Goal: Task Accomplishment & Management: Complete application form

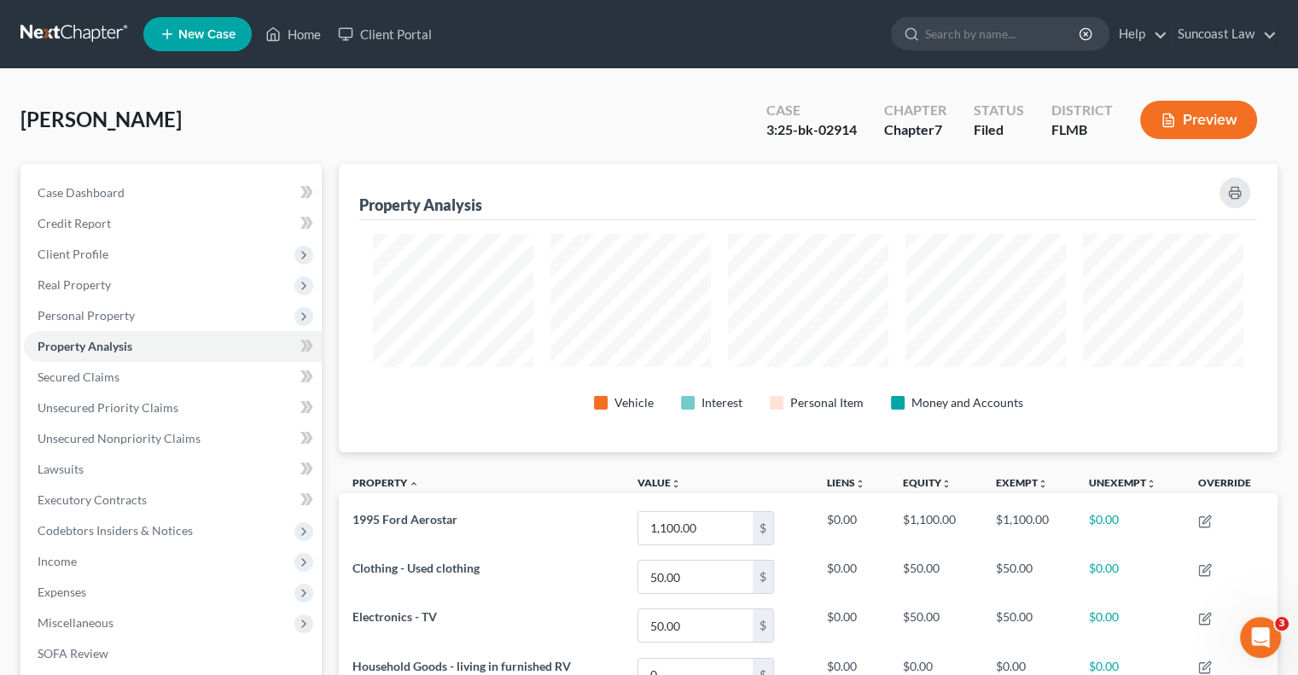
scroll to position [288, 938]
click at [311, 33] on link "Home" at bounding box center [293, 34] width 73 height 31
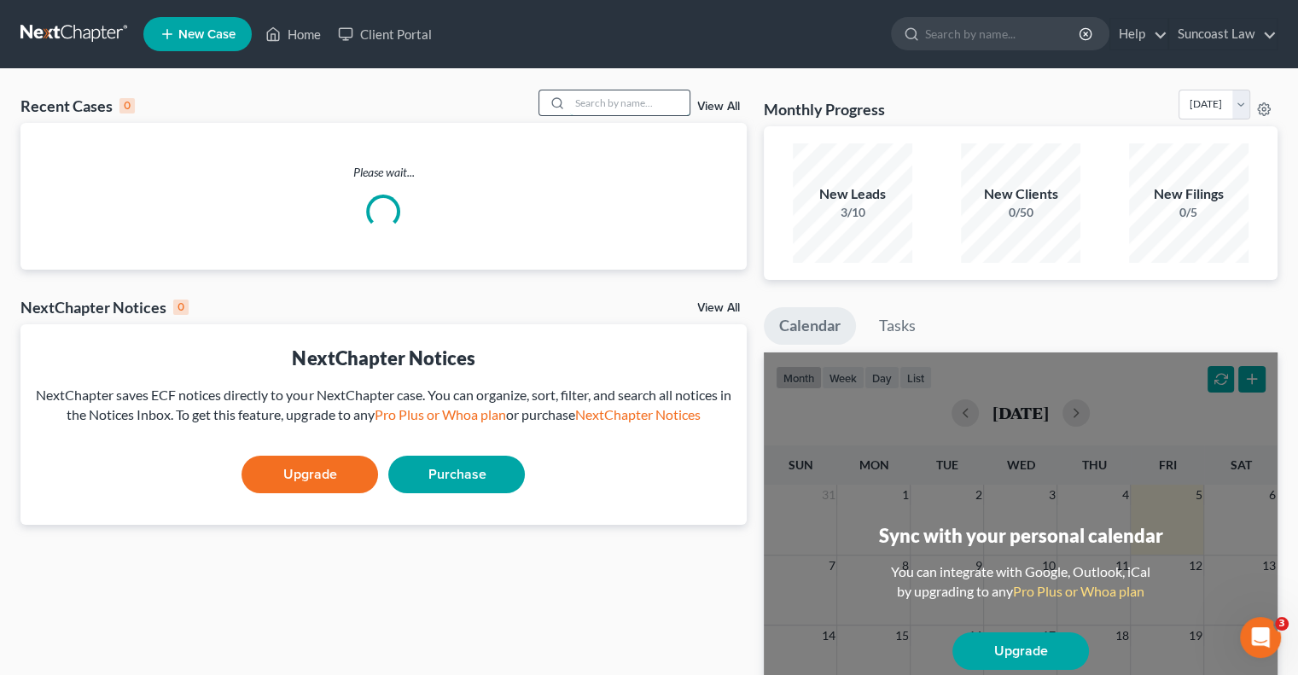
click at [641, 102] on input "search" at bounding box center [629, 102] width 119 height 25
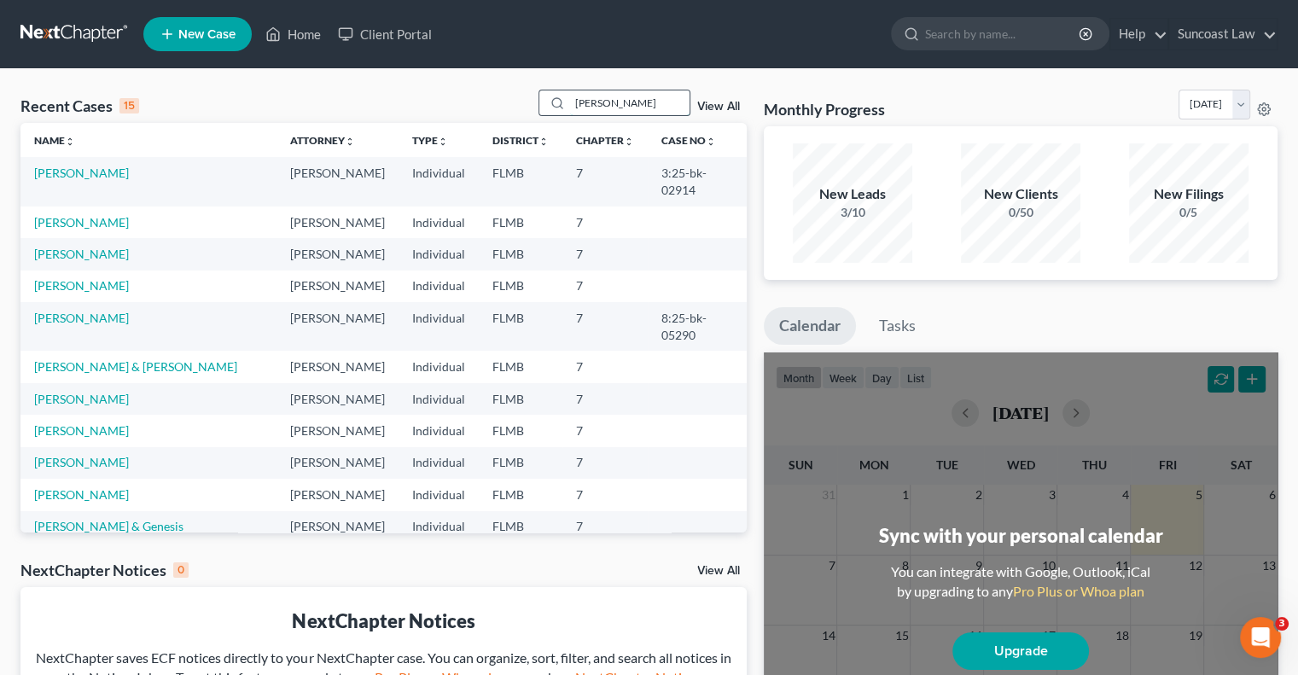
type input "[PERSON_NAME]"
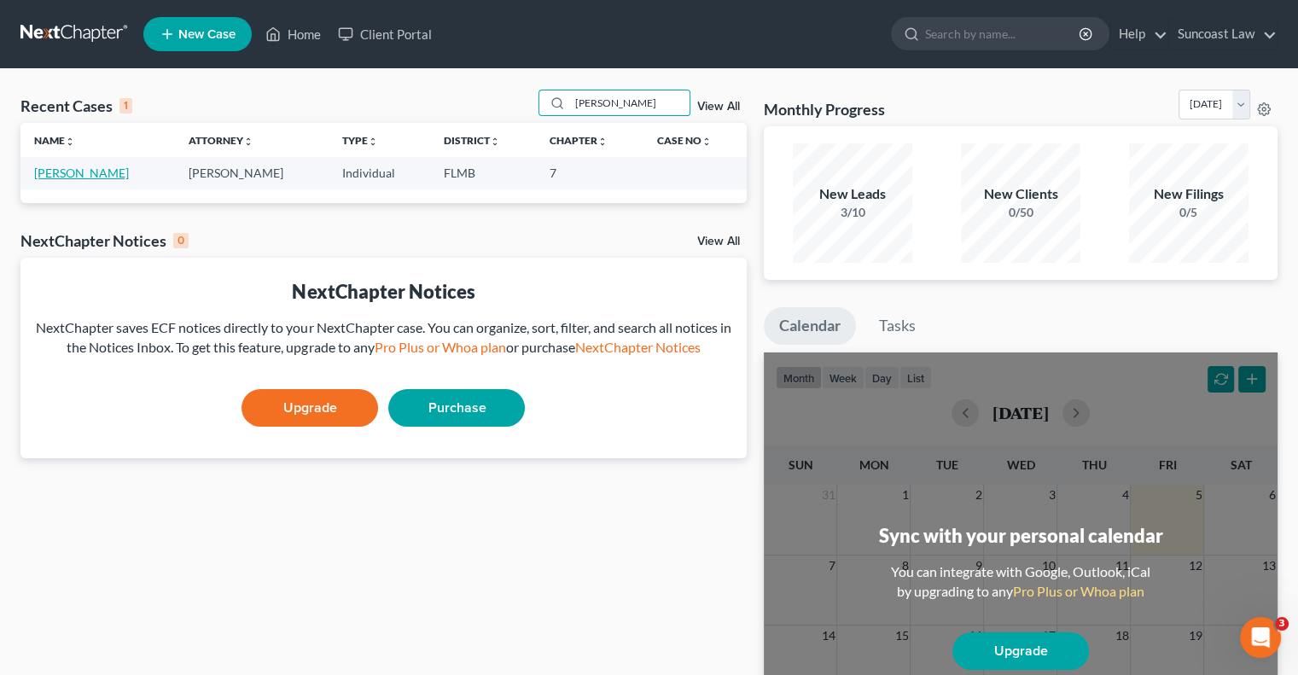
click at [72, 177] on link "[PERSON_NAME]" at bounding box center [81, 173] width 95 height 15
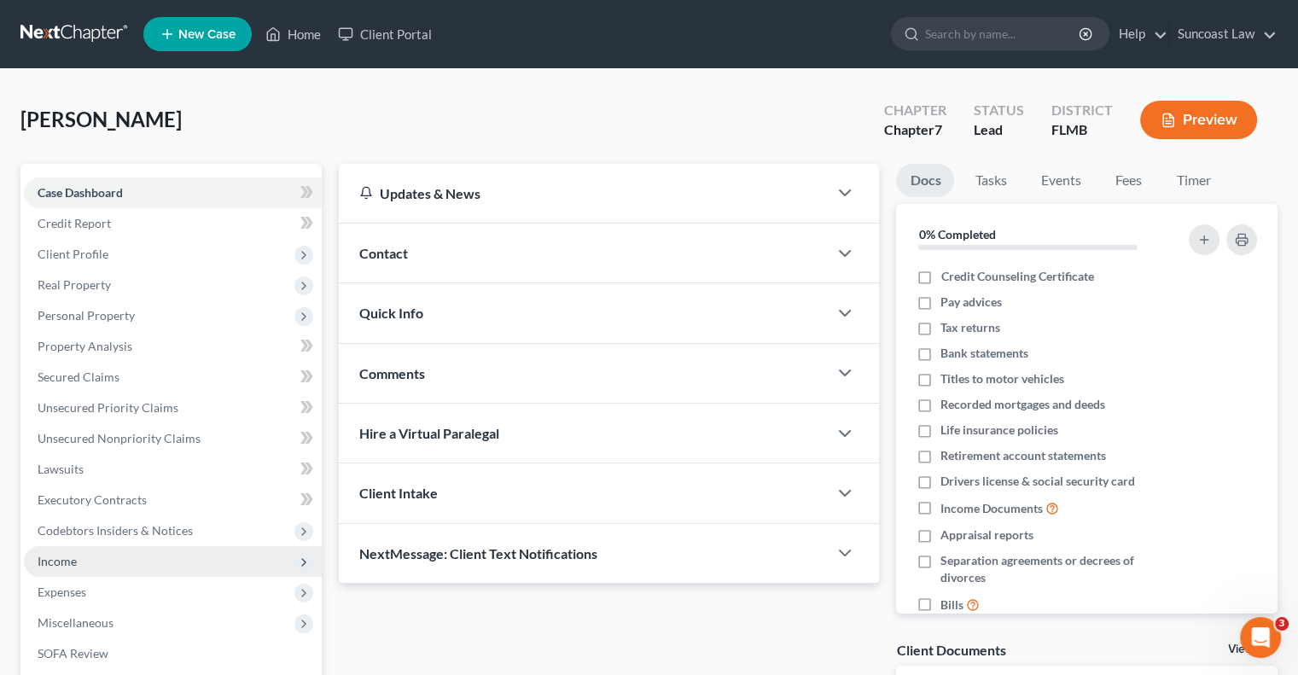
drag, startPoint x: 78, startPoint y: 567, endPoint x: 108, endPoint y: 570, distance: 30.0
click at [78, 567] on span "Income" at bounding box center [173, 561] width 298 height 31
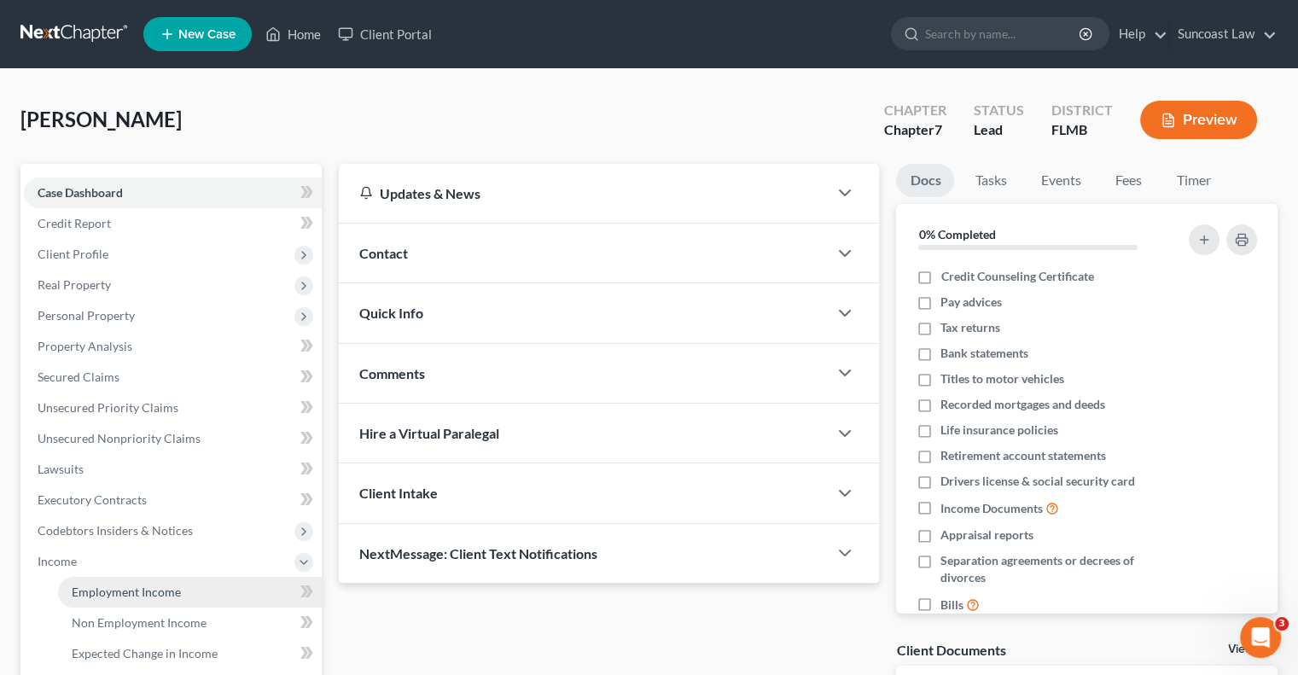
click at [156, 591] on span "Employment Income" at bounding box center [126, 592] width 109 height 15
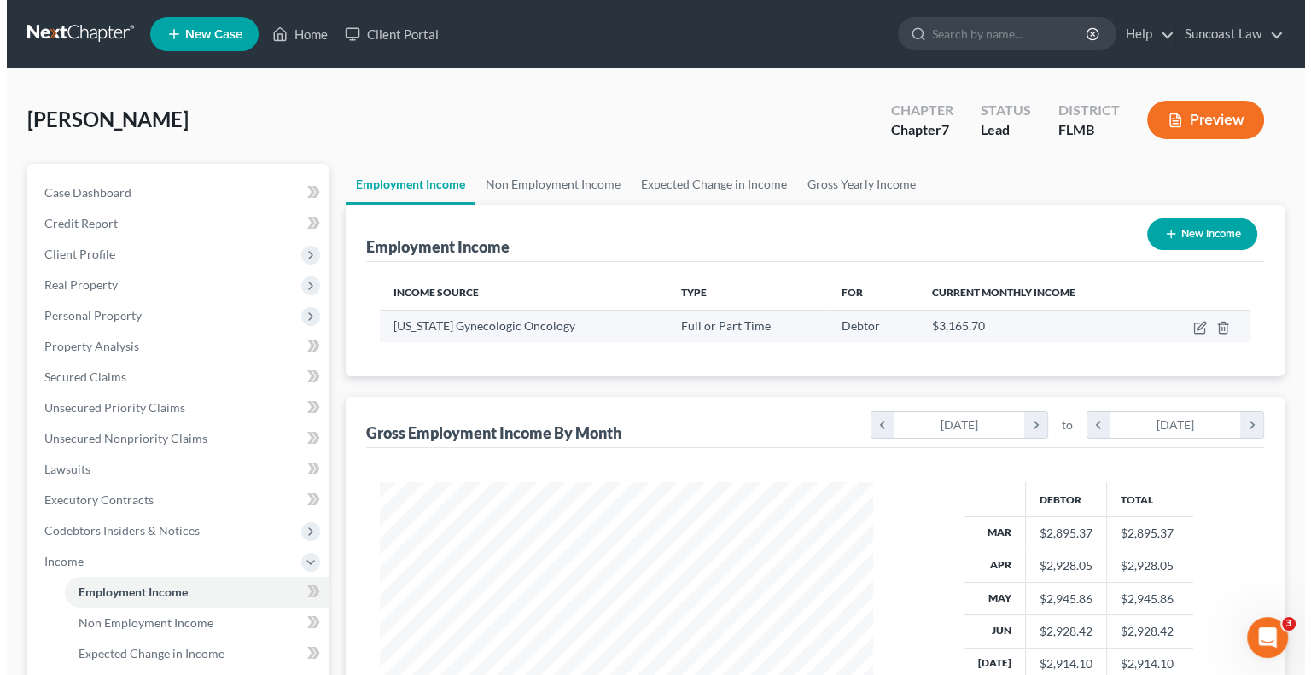
scroll to position [304, 527]
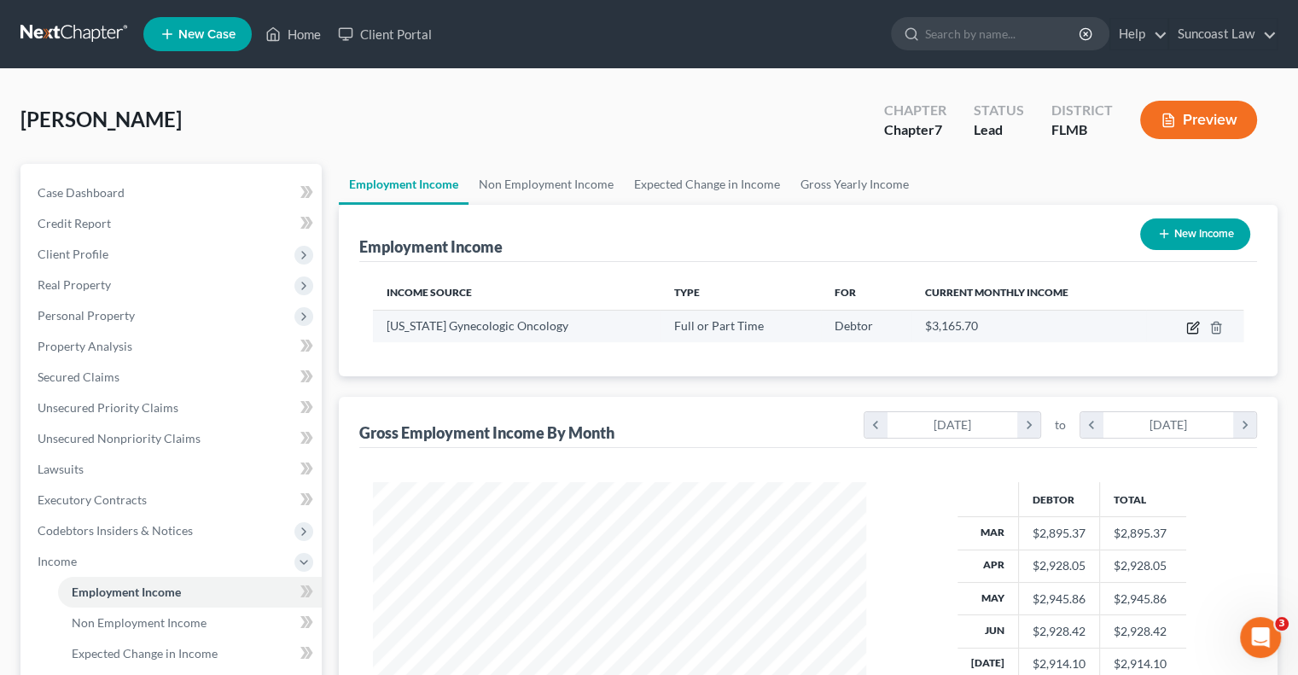
click at [1186, 329] on icon "button" at bounding box center [1193, 328] width 14 height 14
select select "0"
select select "9"
select select "2"
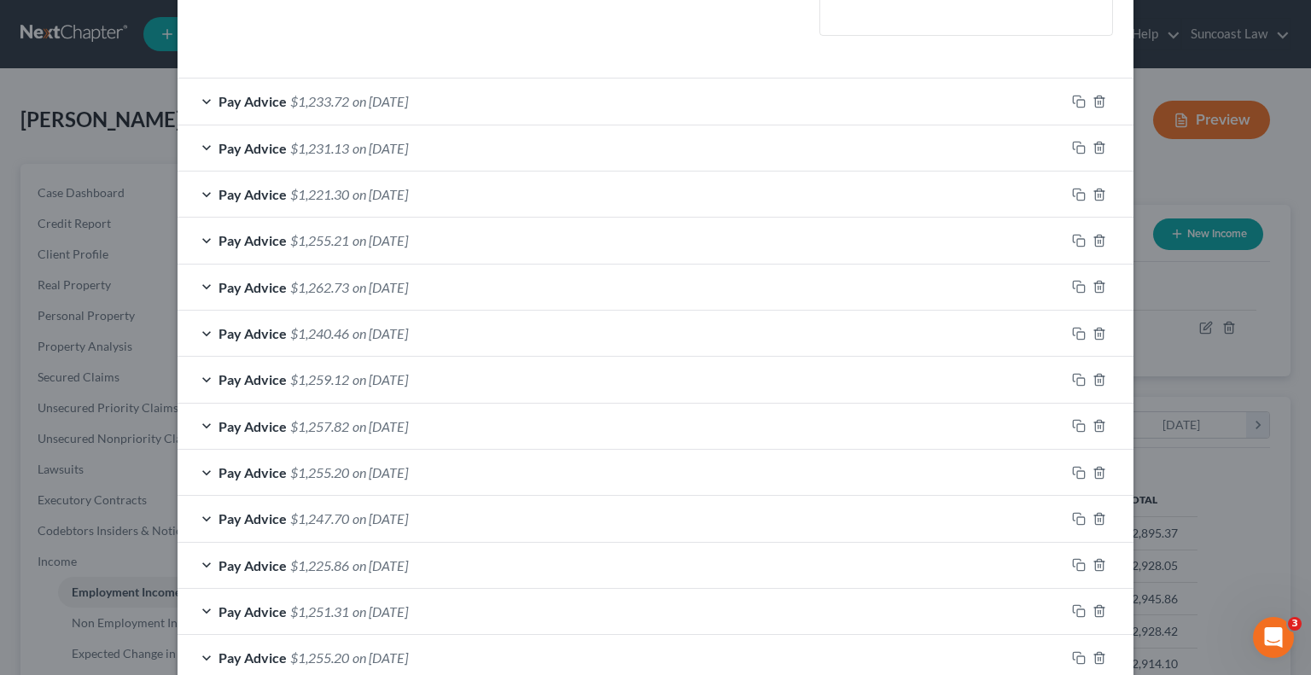
scroll to position [591, 0]
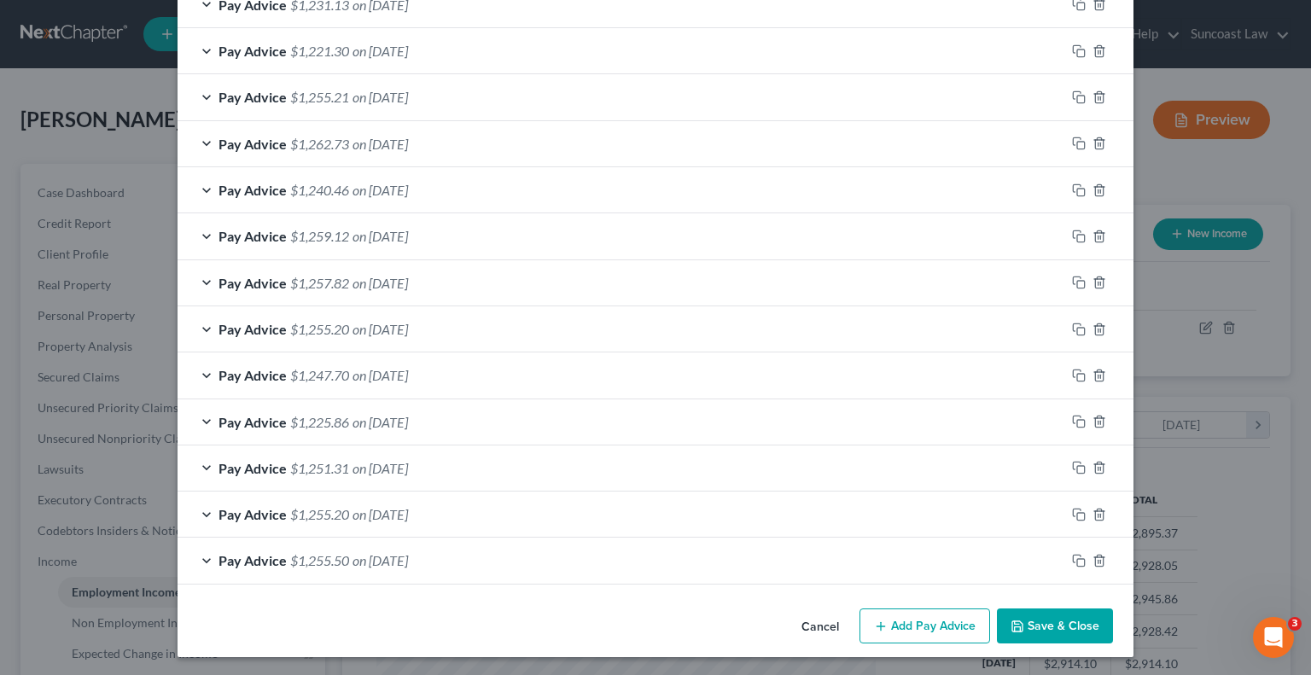
click at [908, 614] on button "Add Pay Advice" at bounding box center [924, 626] width 131 height 36
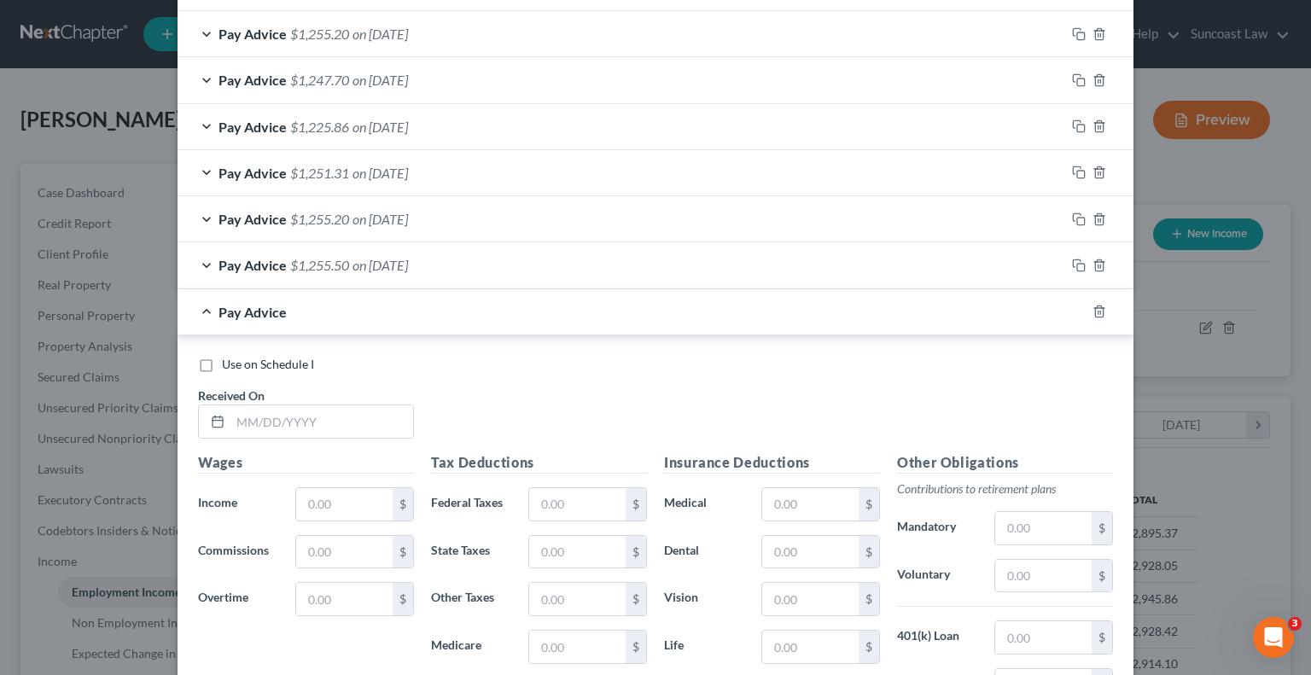
scroll to position [1103, 0]
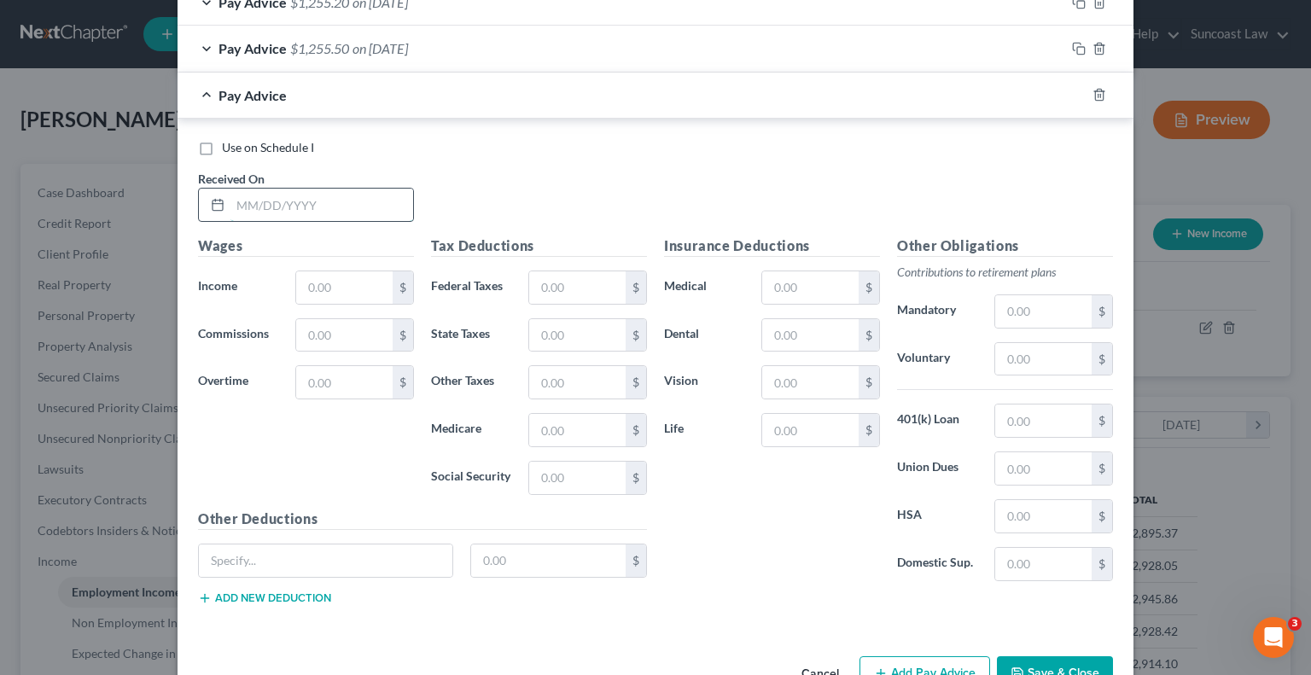
click at [357, 197] on input "text" at bounding box center [321, 205] width 183 height 32
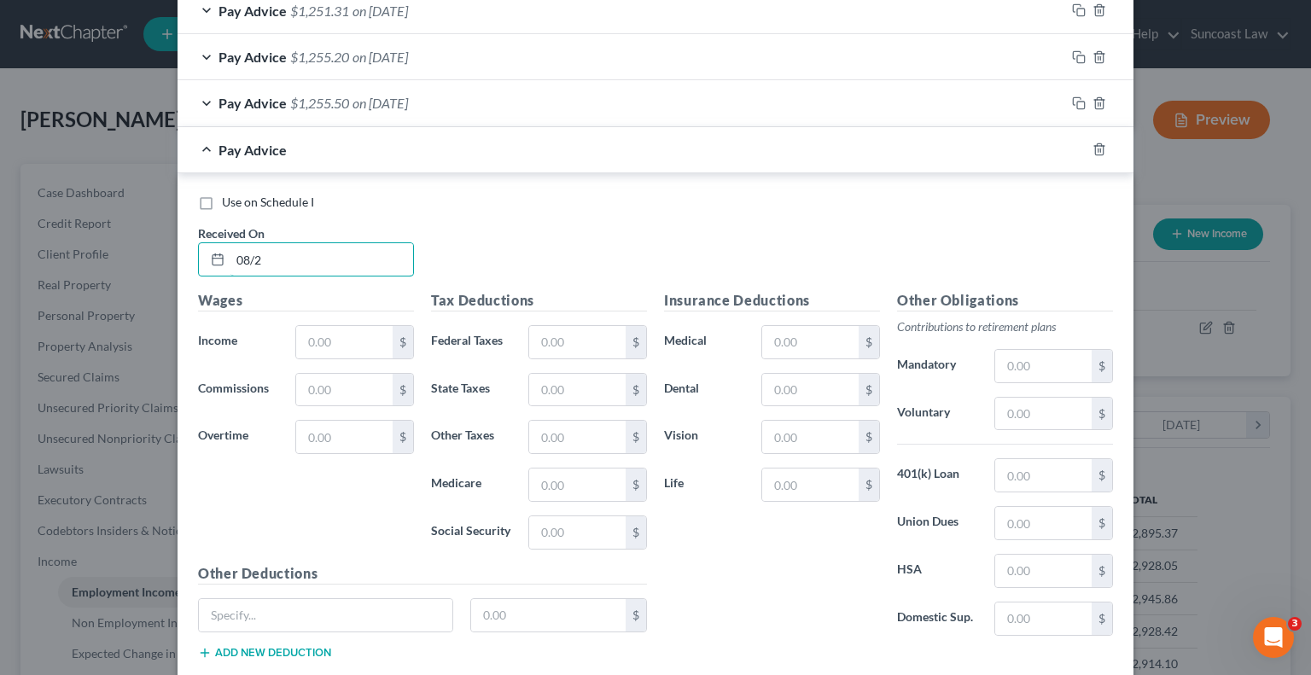
scroll to position [1157, 0]
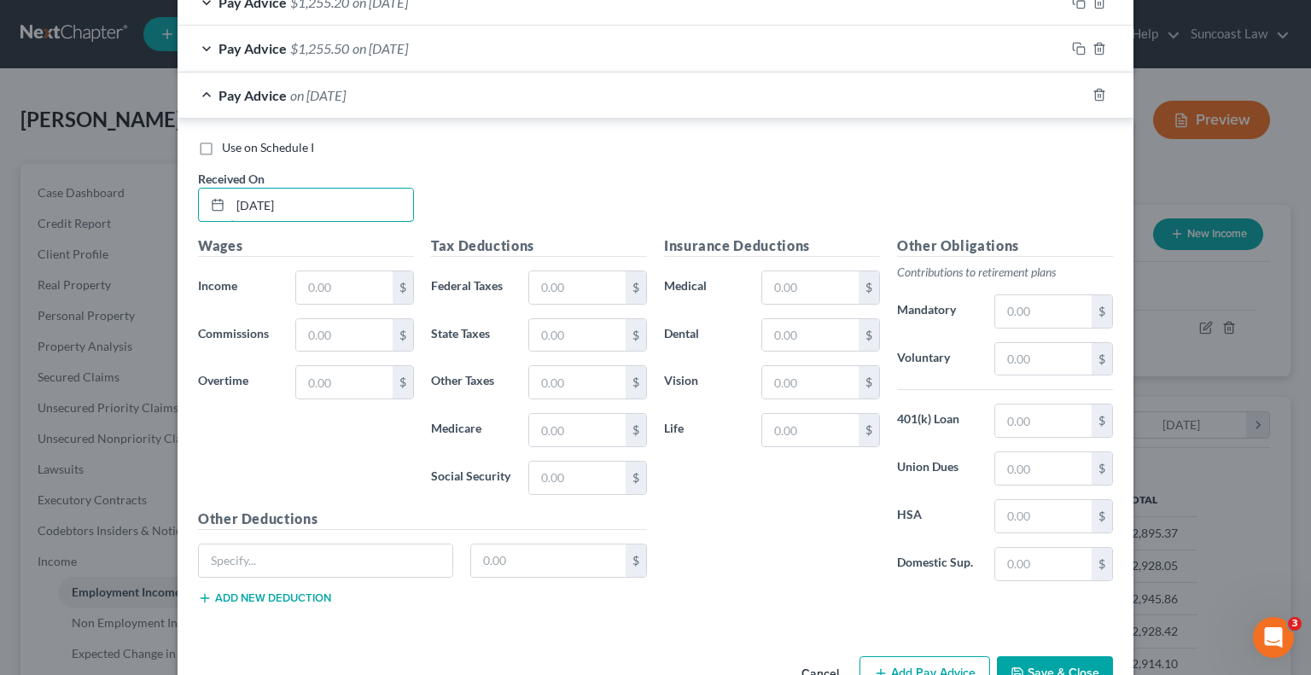
type input "[DATE]"
type input "1,356.99"
drag, startPoint x: 560, startPoint y: 279, endPoint x: 550, endPoint y: 252, distance: 29.2
click at [560, 279] on input "text" at bounding box center [577, 287] width 96 height 32
type input "14.92"
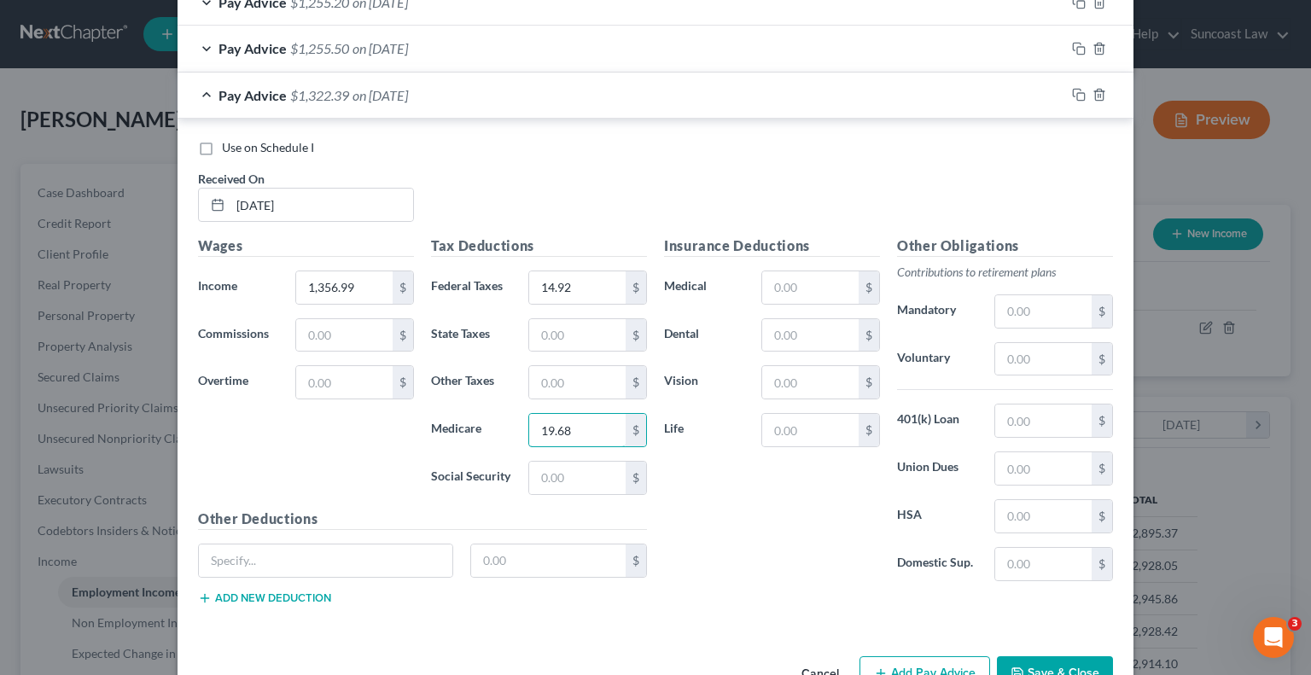
type input "19.68"
type input "84.16"
click at [1056, 364] on input "text" at bounding box center [1043, 359] width 96 height 32
type input "54.28"
type input "15.41"
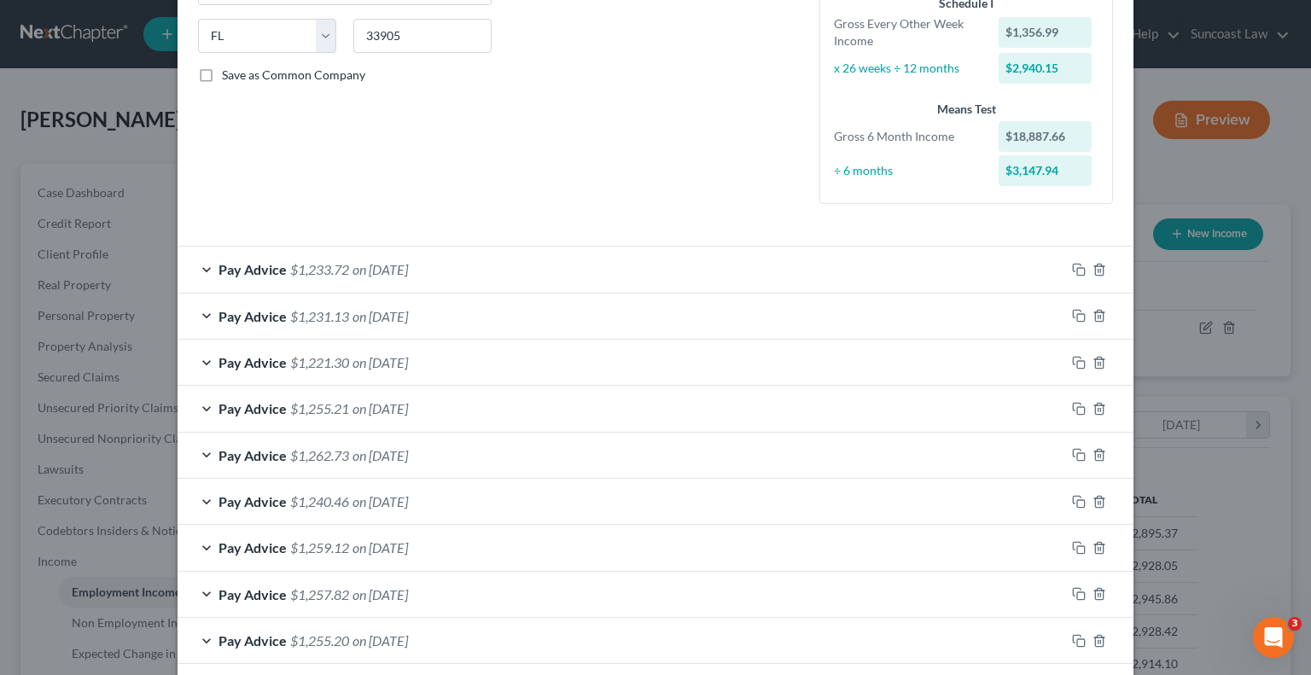
scroll to position [133, 0]
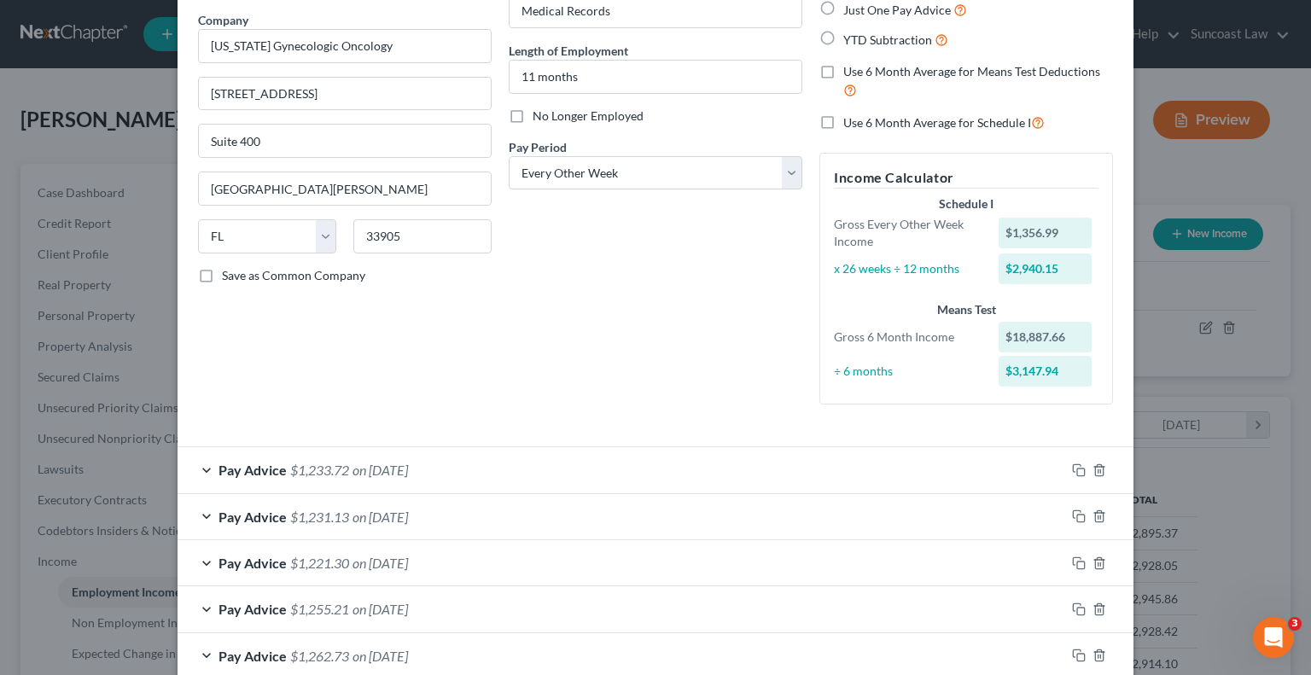
click at [841, 457] on div "Pay Advice $1,233.72 on [DATE]" at bounding box center [620, 469] width 887 height 45
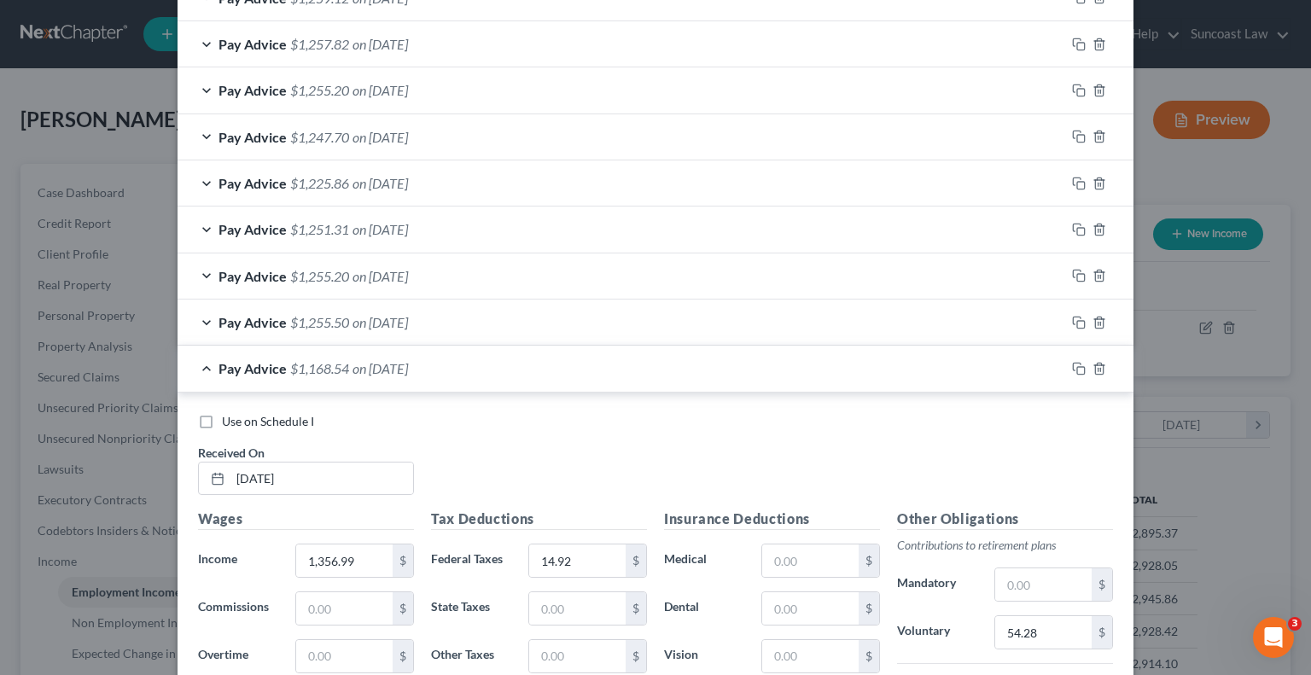
scroll to position [1669, 0]
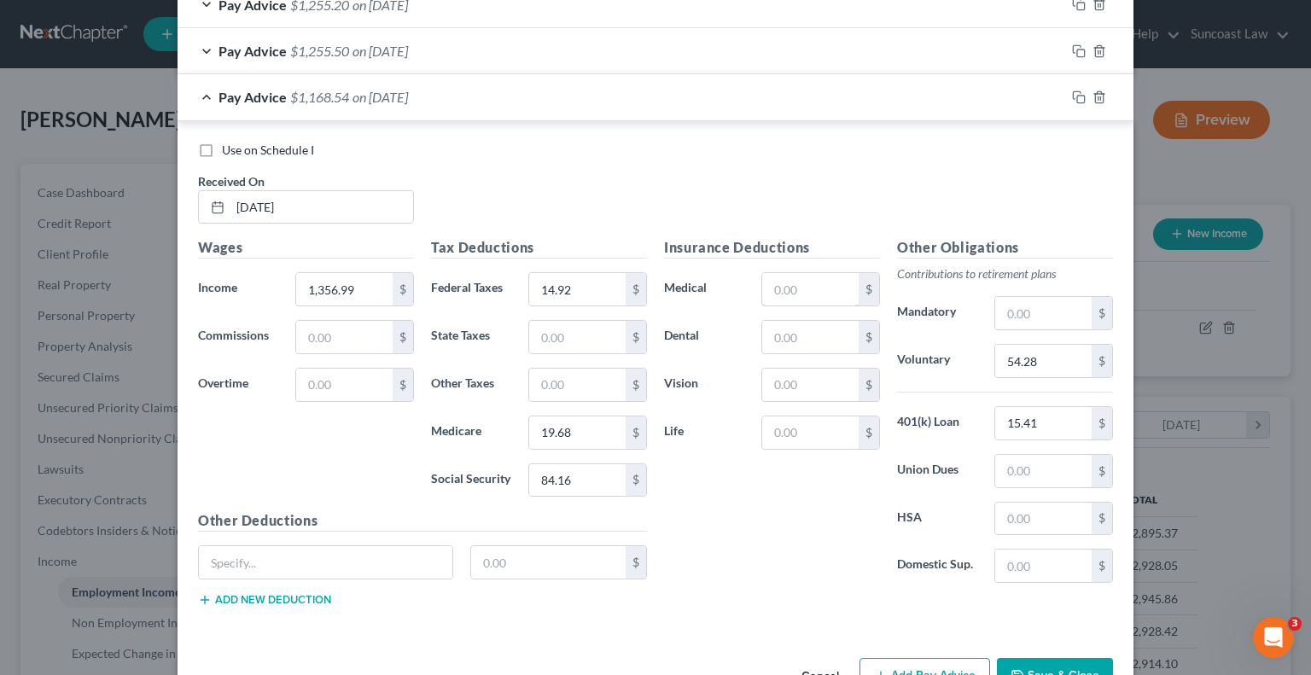
drag, startPoint x: 800, startPoint y: 276, endPoint x: 797, endPoint y: 262, distance: 14.9
click at [800, 276] on input "text" at bounding box center [810, 289] width 96 height 32
type input "2.86"
type input "0.48"
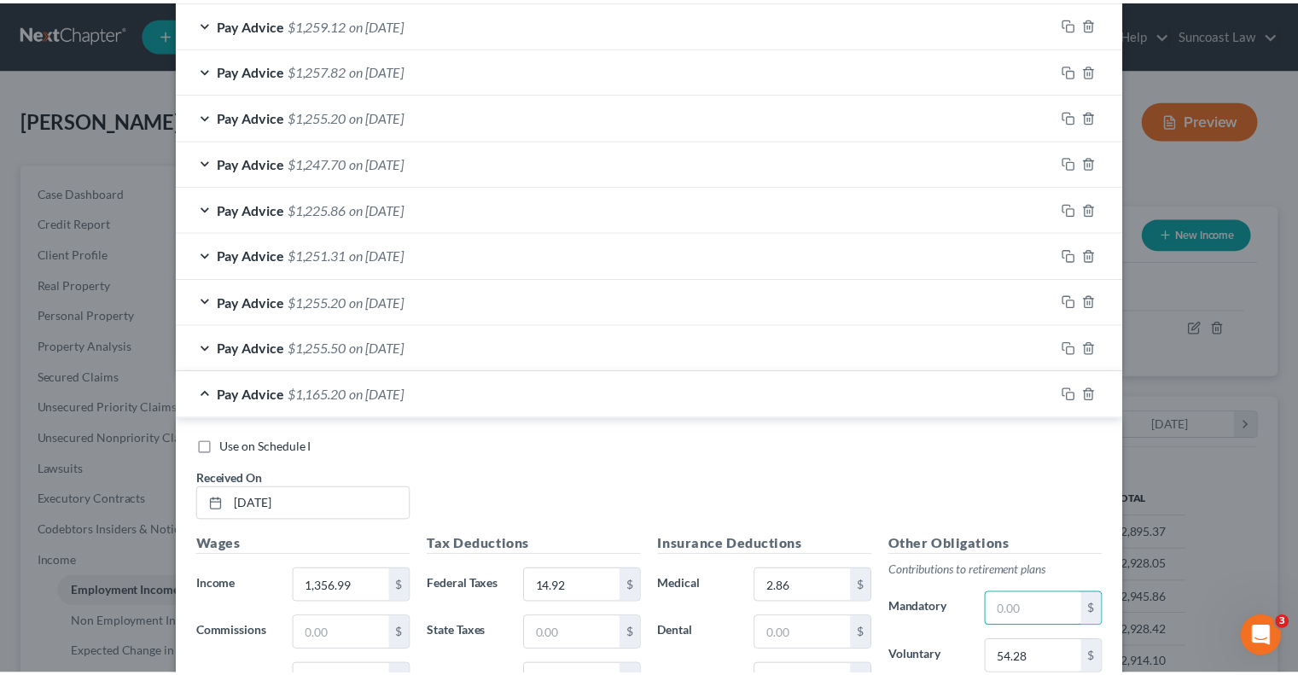
scroll to position [1713, 0]
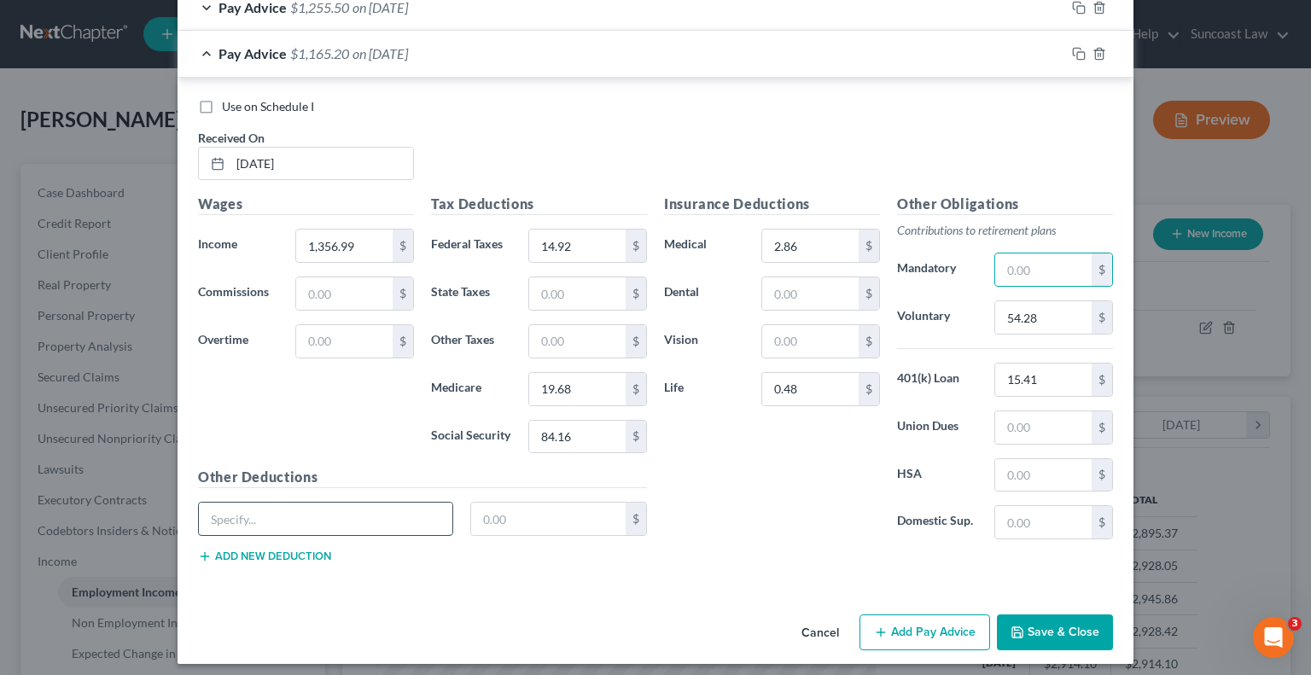
click at [307, 515] on input "text" at bounding box center [325, 519] width 253 height 32
type input "STD"
type input "13.45"
click at [1055, 620] on button "Save & Close" at bounding box center [1055, 632] width 116 height 36
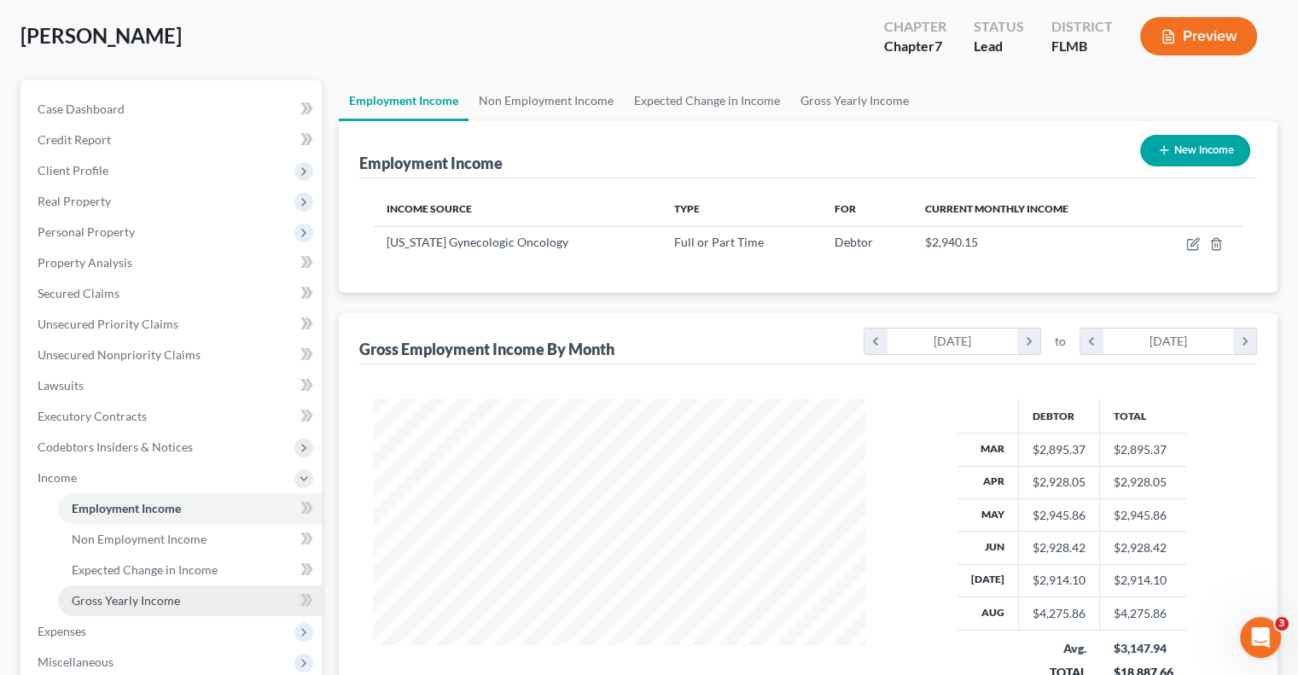
scroll to position [171, 0]
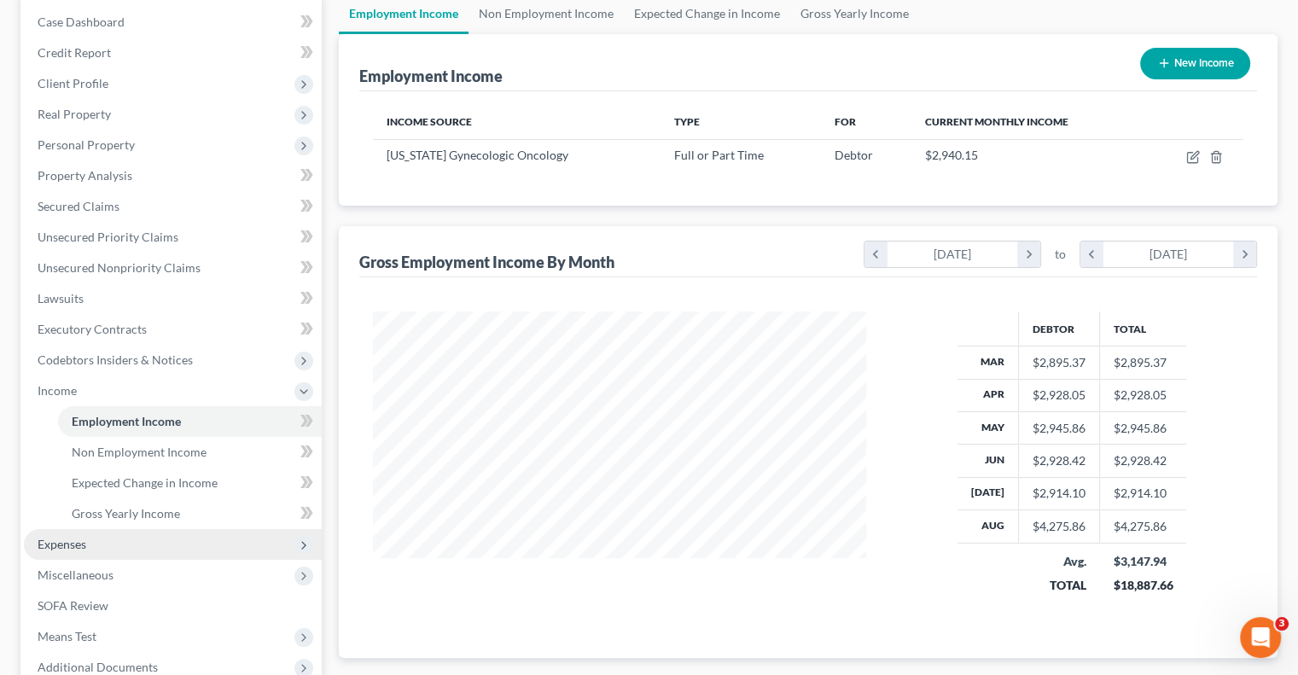
click at [96, 550] on span "Expenses" at bounding box center [173, 544] width 298 height 31
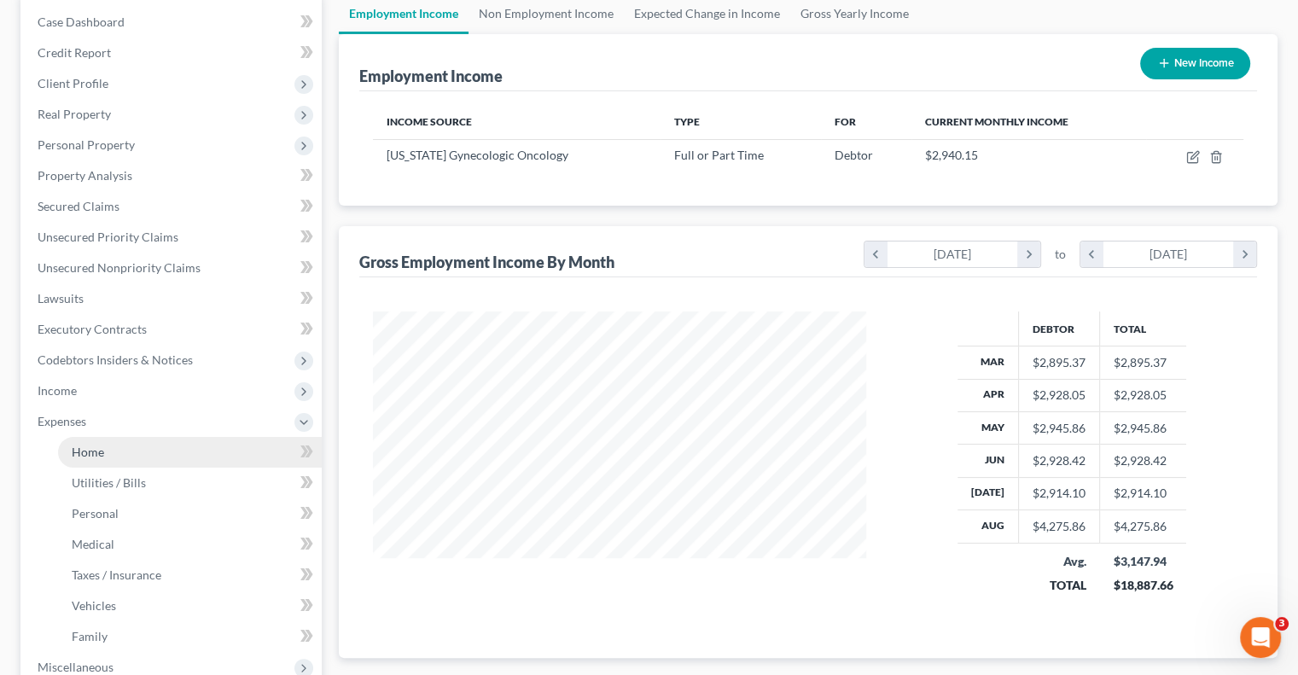
click at [111, 453] on link "Home" at bounding box center [190, 452] width 264 height 31
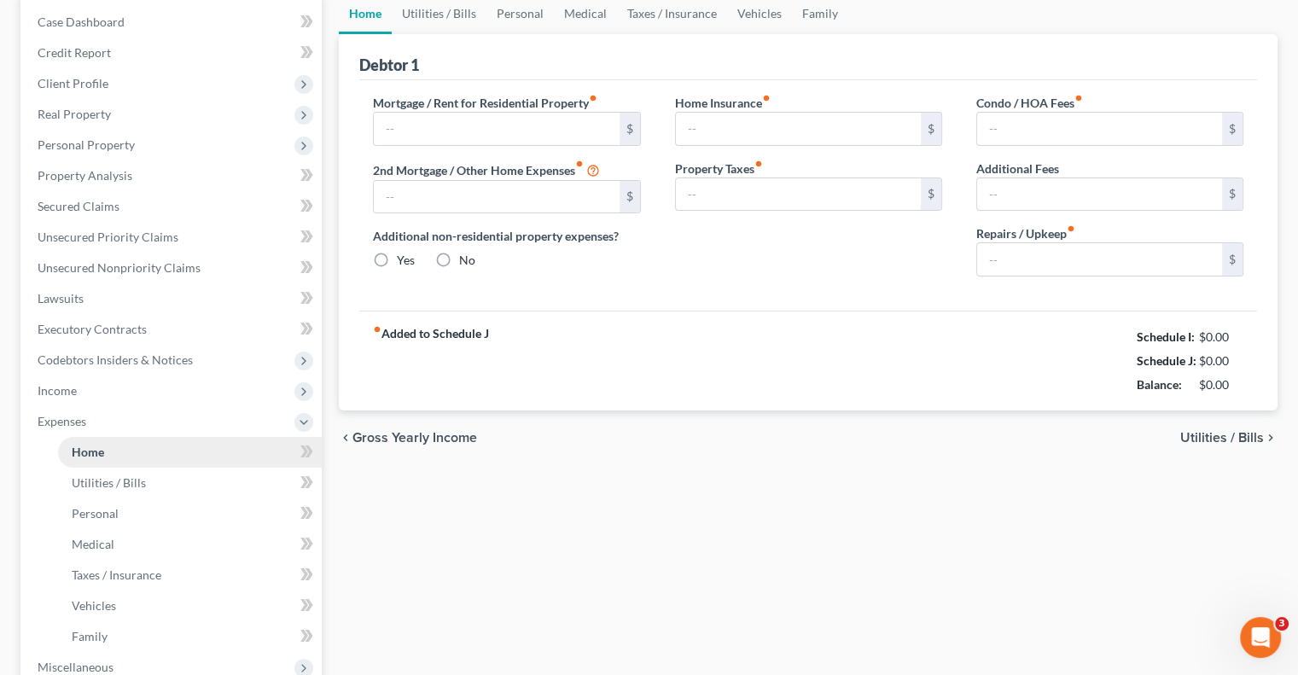
scroll to position [119, 0]
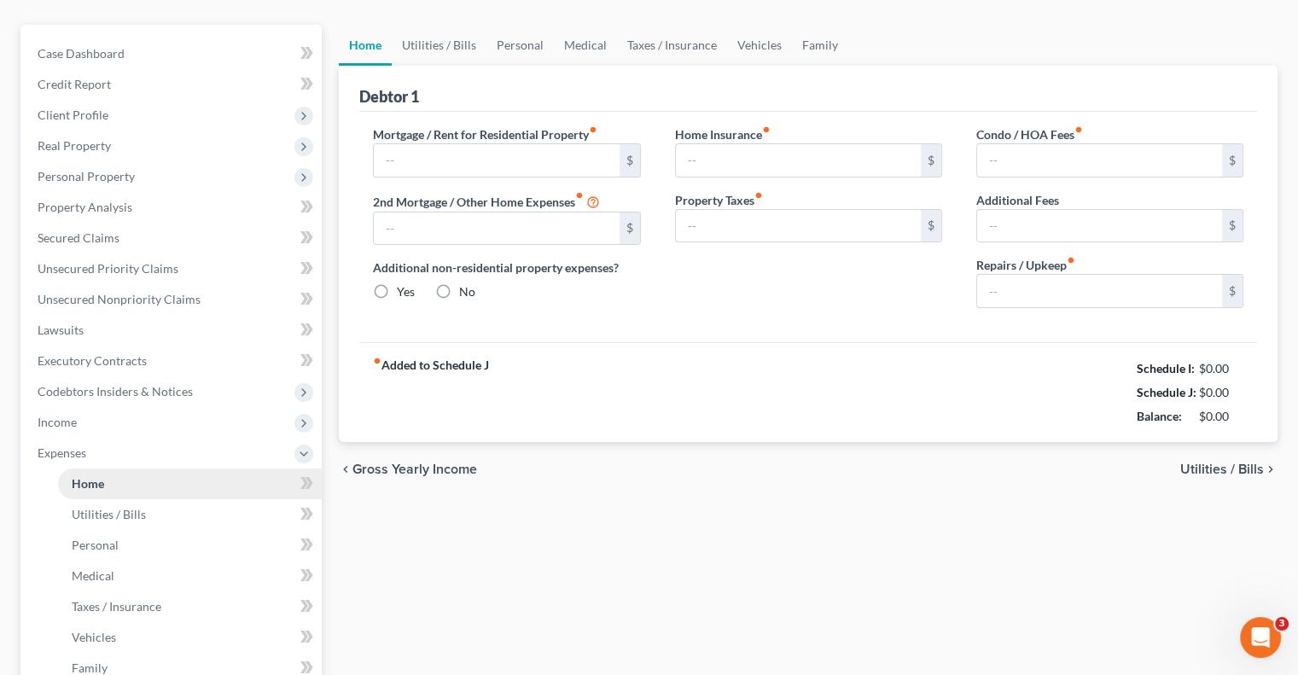
type input "1,500.00"
type input "0.00"
radio input "true"
type input "0.00"
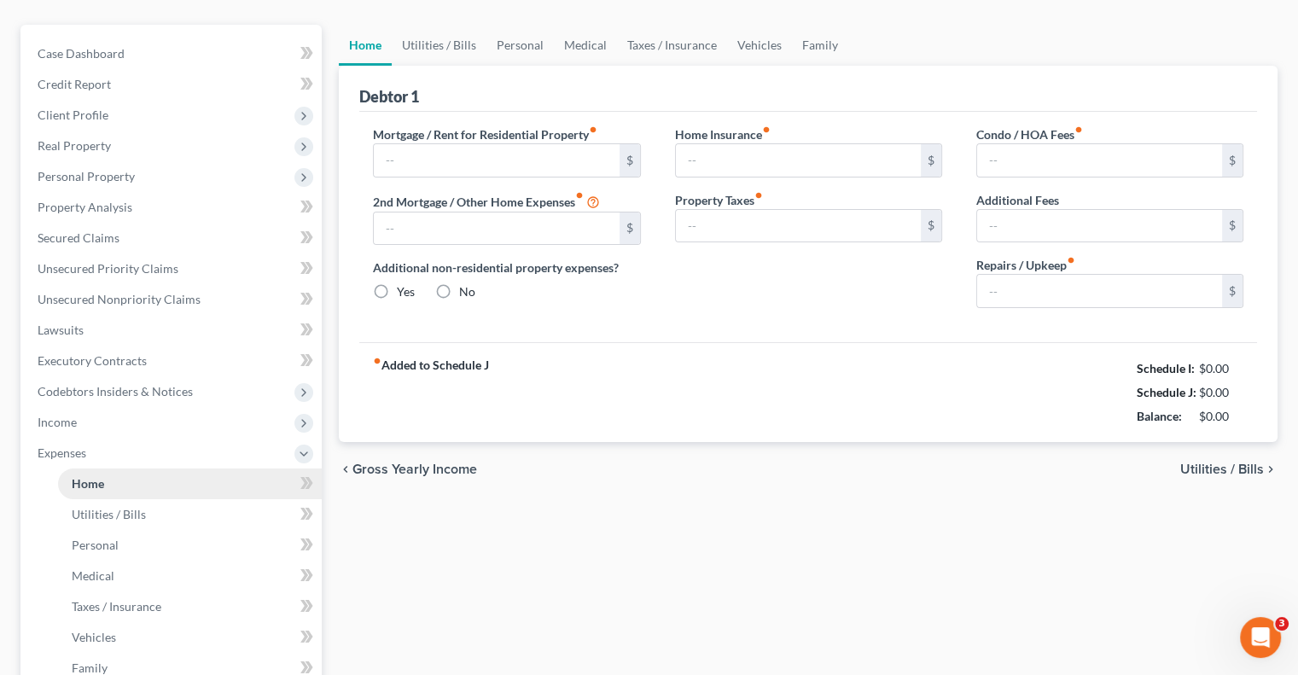
type input "0.00"
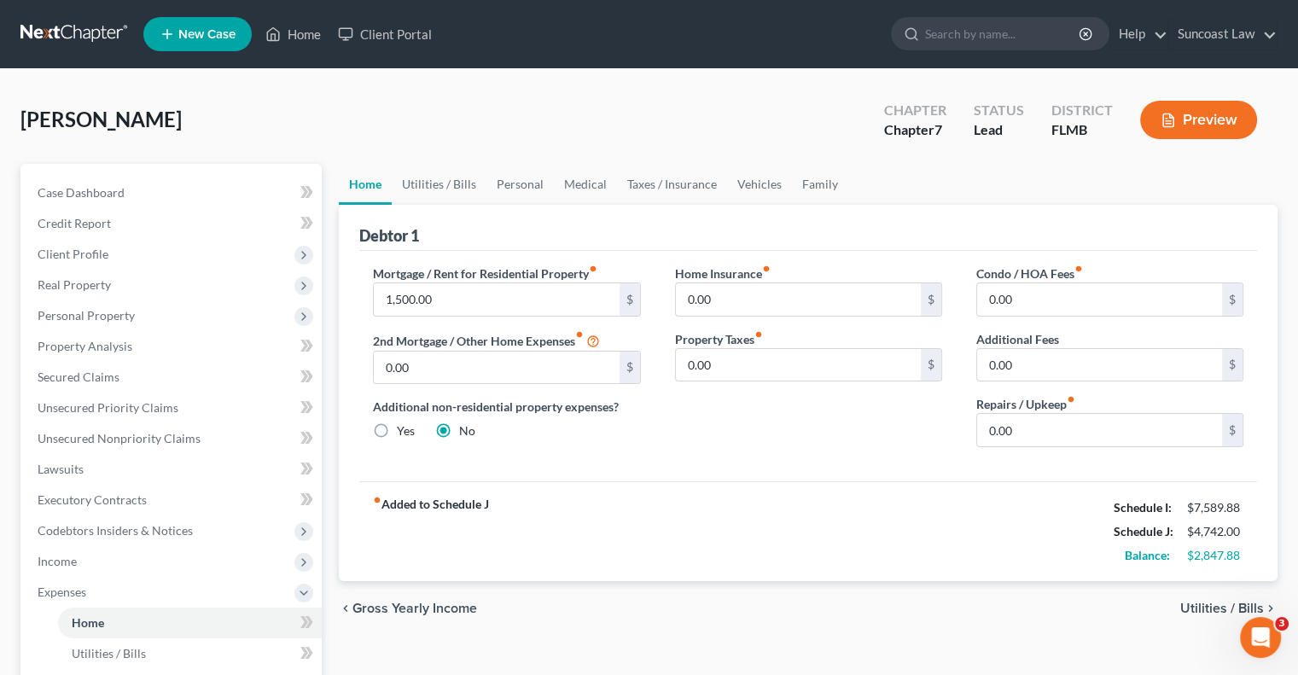
scroll to position [445, 0]
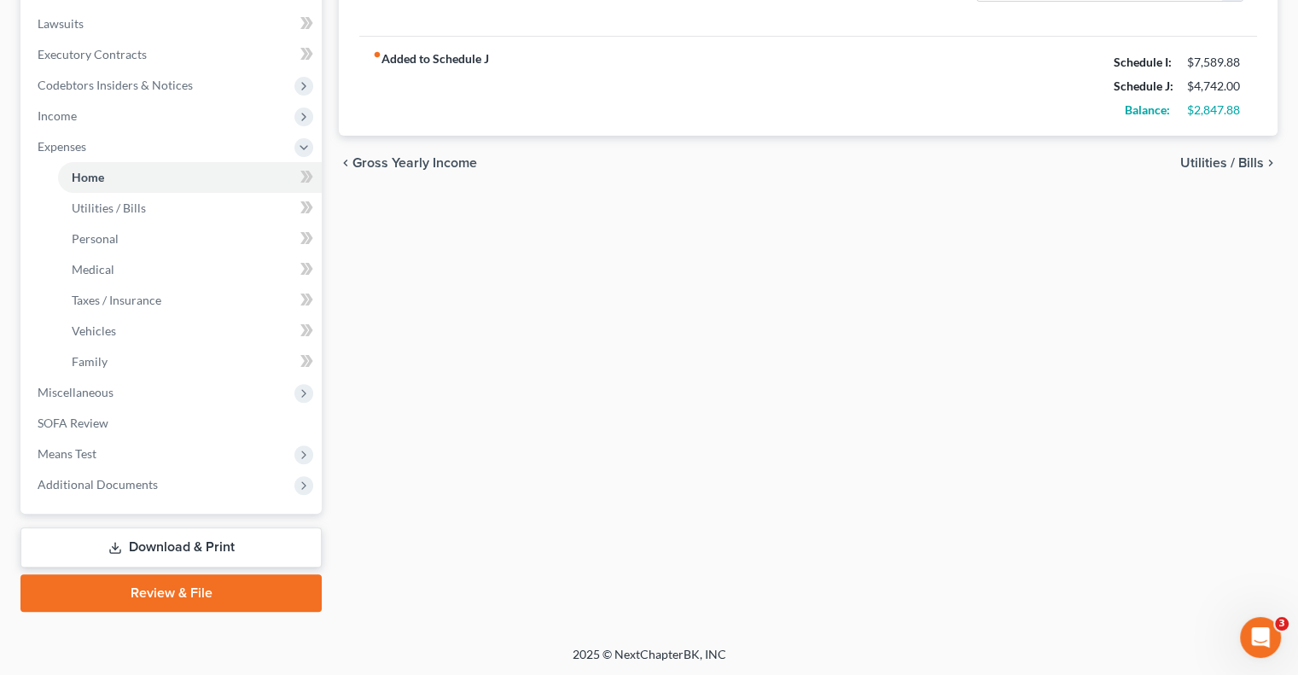
click at [230, 549] on link "Download & Print" at bounding box center [170, 547] width 301 height 40
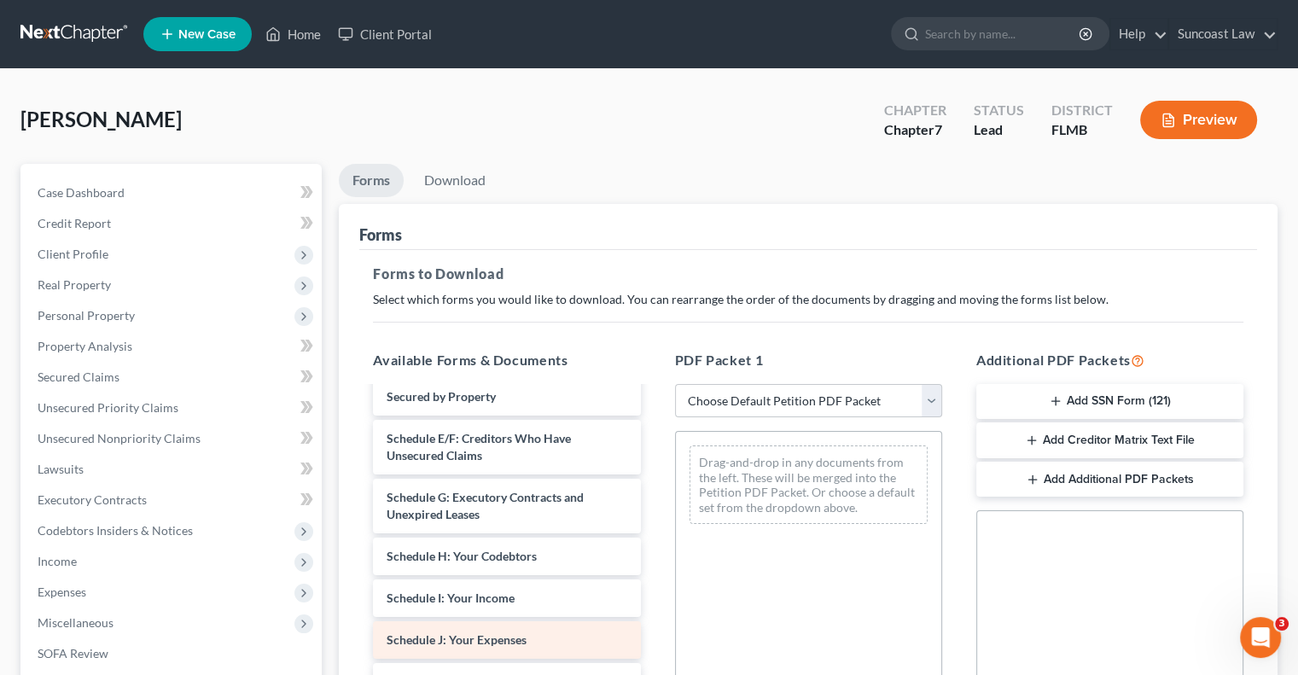
scroll to position [256, 0]
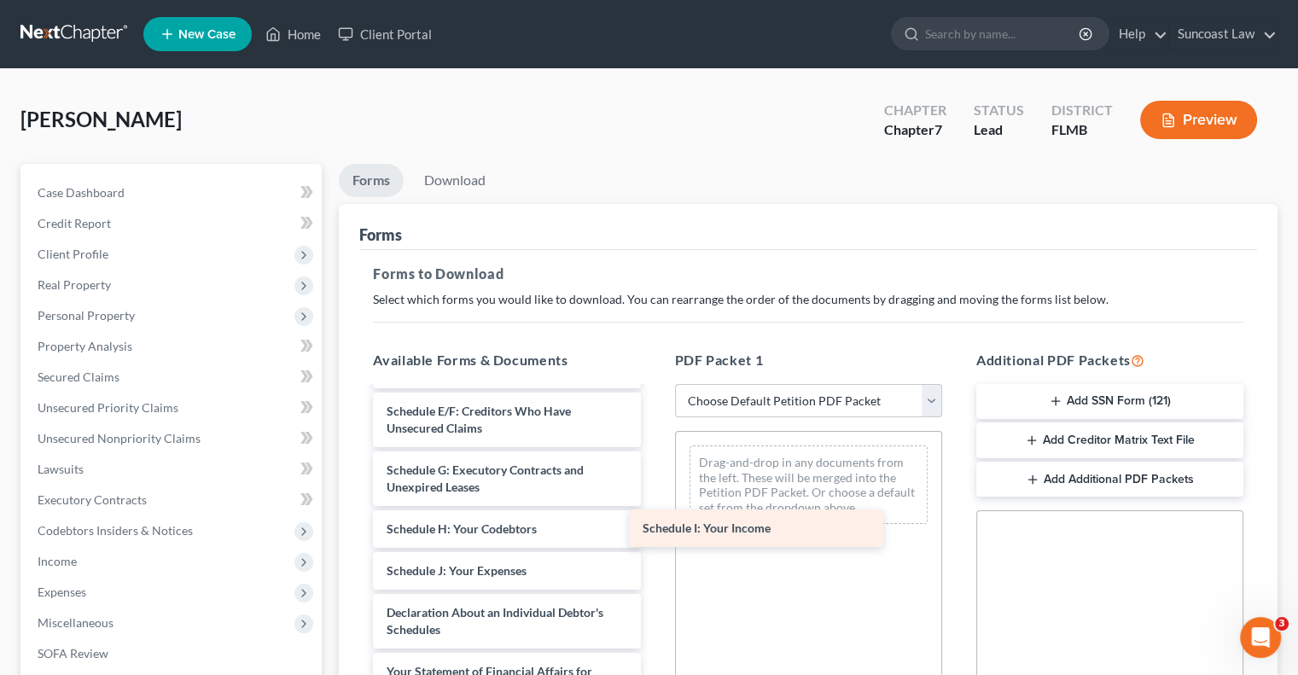
drag, startPoint x: 493, startPoint y: 569, endPoint x: 750, endPoint y: 528, distance: 260.1
click at [654, 528] on div "Schedule I: Your Income Voluntary Petition for Individuals Filing for Bankruptc…" at bounding box center [506, 570] width 294 height 877
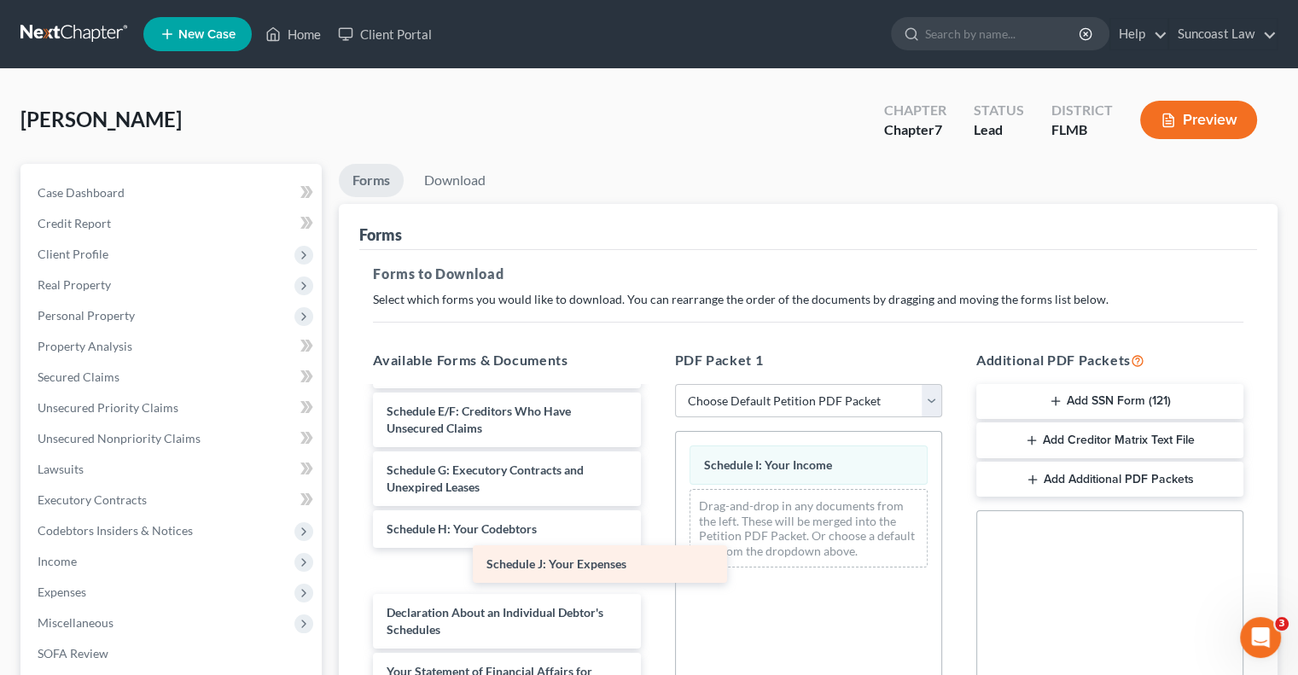
drag, startPoint x: 484, startPoint y: 574, endPoint x: 913, endPoint y: 509, distance: 434.2
click at [654, 509] on div "Schedule J: Your Expenses Voluntary Petition for Individuals Filing for Bankrup…" at bounding box center [506, 570] width 294 height 877
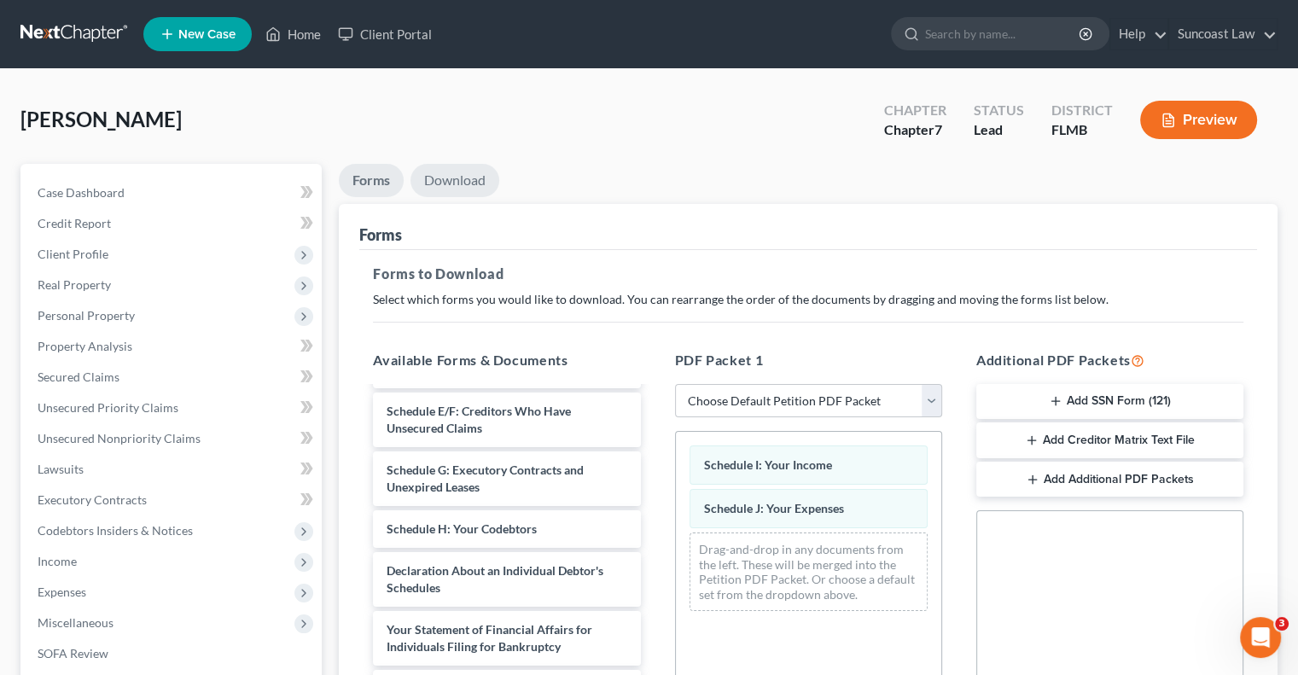
click at [459, 177] on link "Download" at bounding box center [454, 180] width 89 height 33
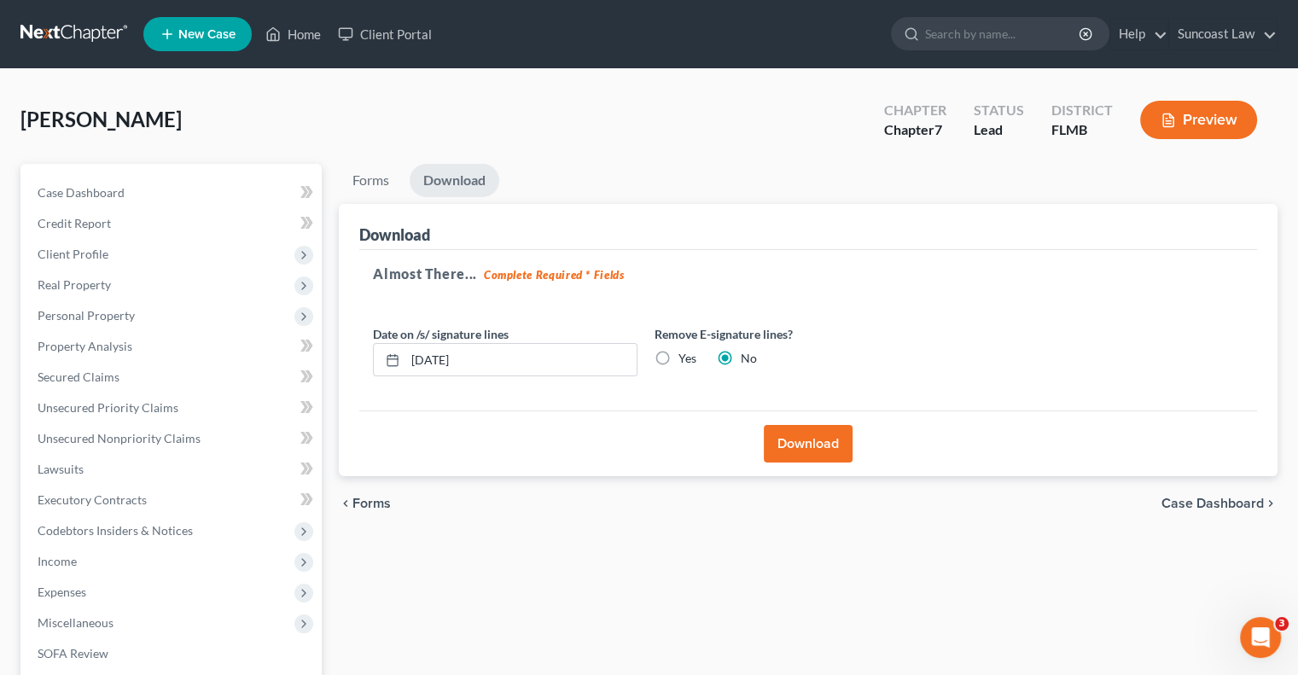
click at [819, 437] on button "Download" at bounding box center [808, 444] width 89 height 38
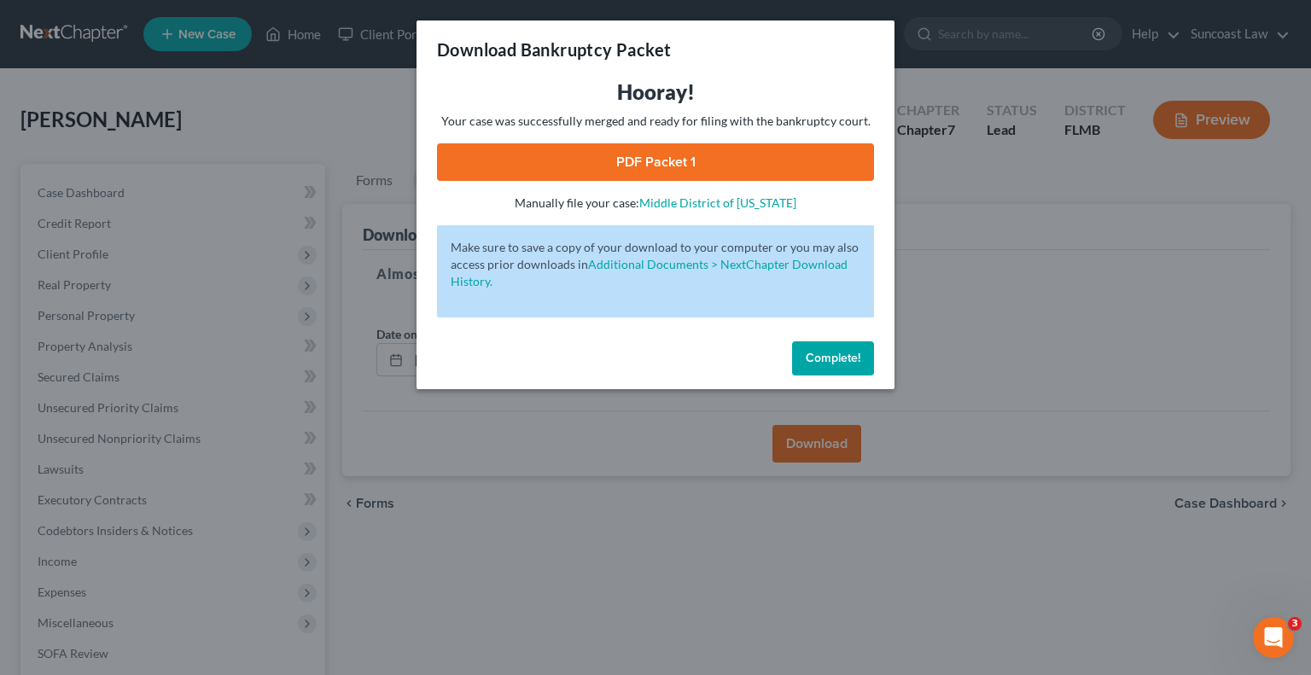
click at [708, 156] on link "PDF Packet 1" at bounding box center [655, 162] width 437 height 38
click at [841, 361] on span "Complete!" at bounding box center [833, 358] width 55 height 15
